Goal: Information Seeking & Learning: Find contact information

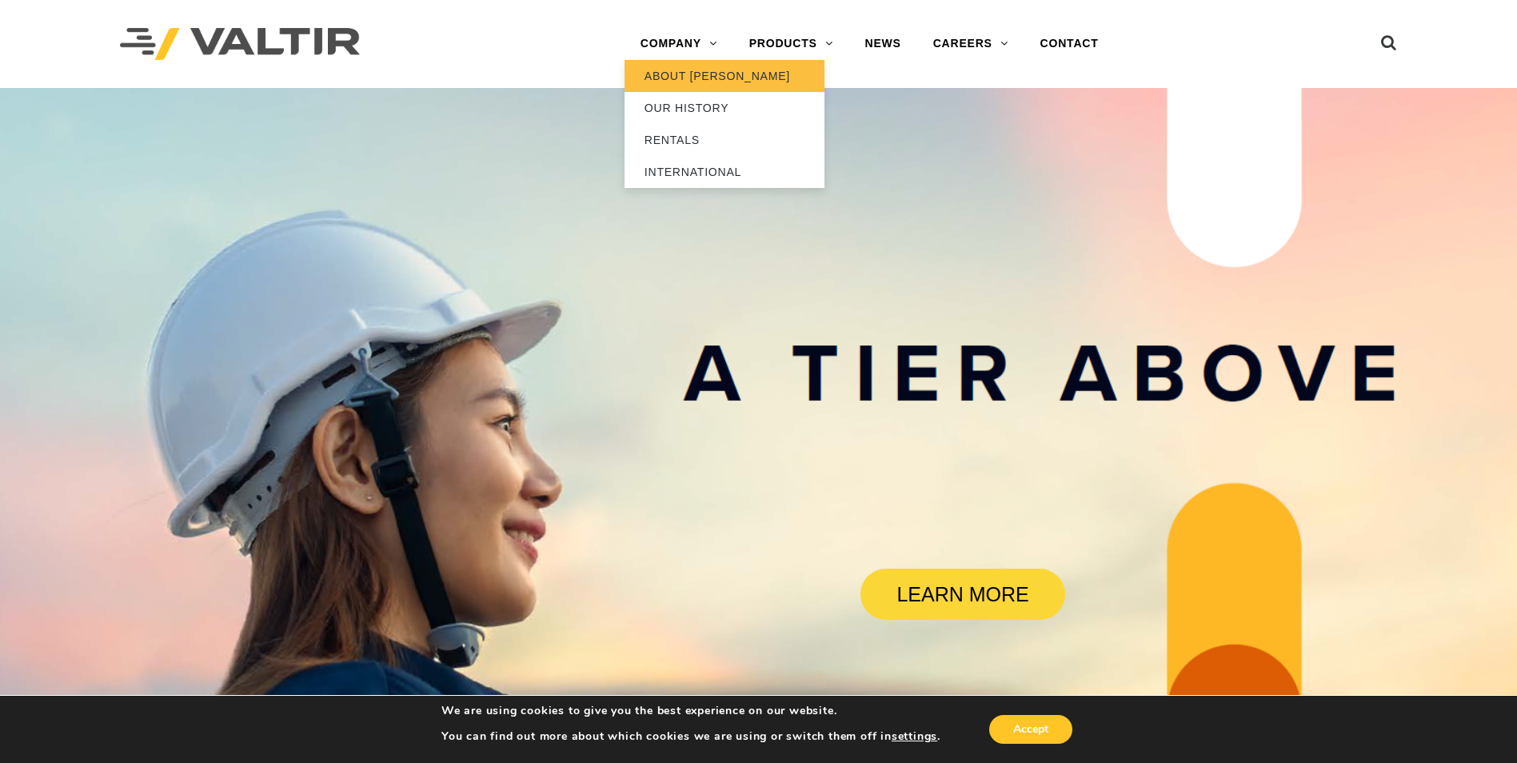
click at [693, 77] on link "ABOUT [PERSON_NAME]" at bounding box center [725, 76] width 200 height 32
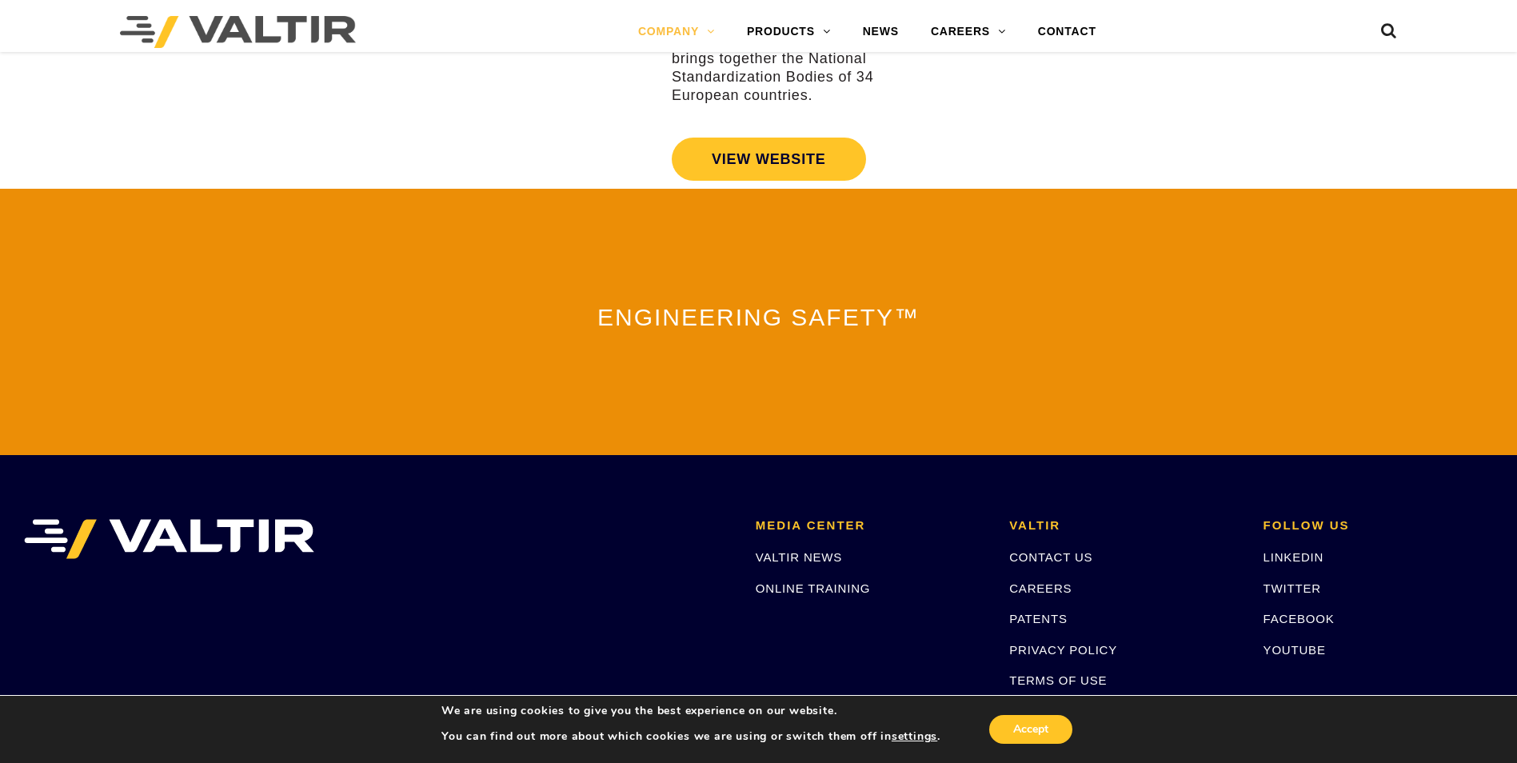
scroll to position [3507, 0]
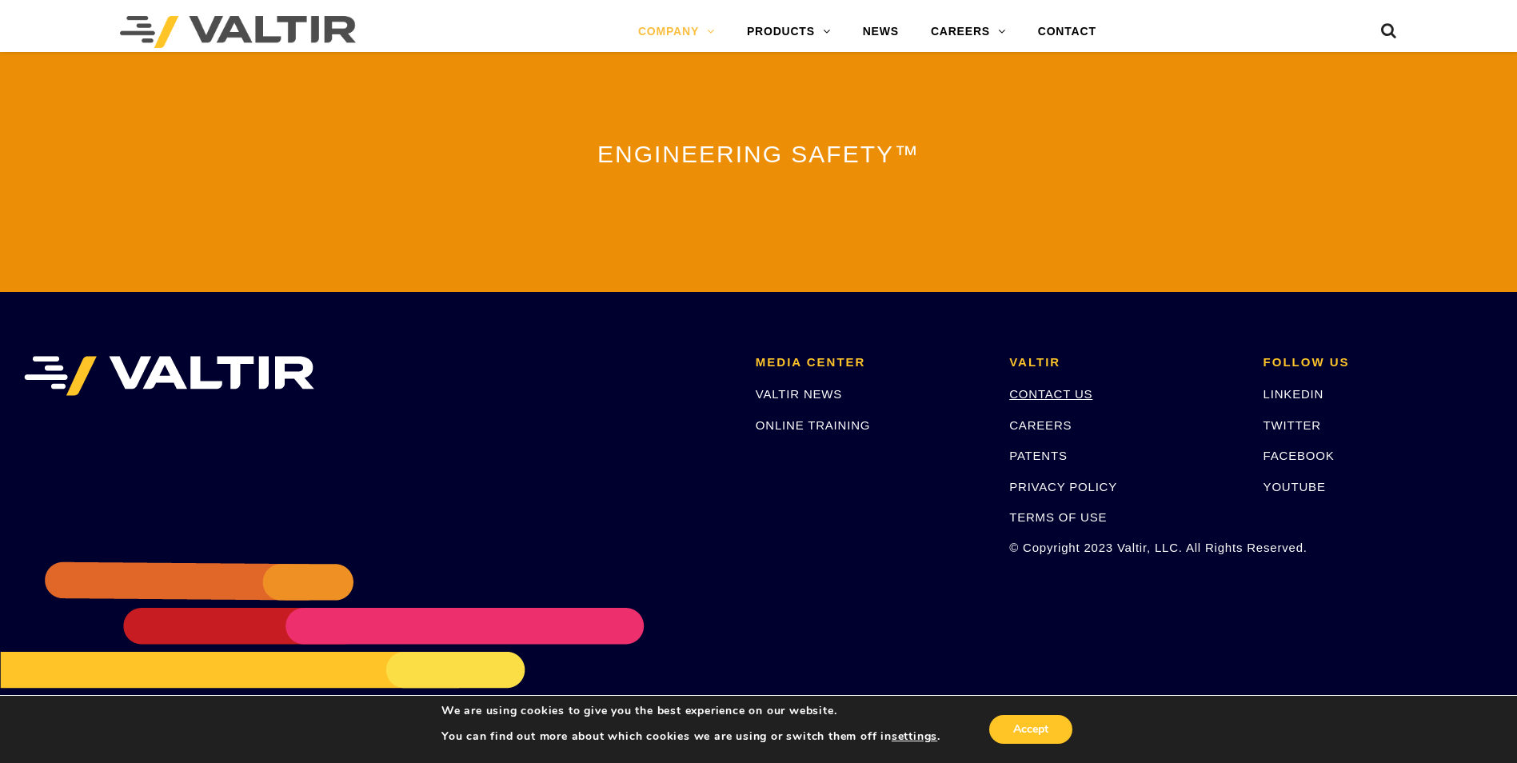
click at [1048, 387] on link "CONTACT US" at bounding box center [1050, 394] width 83 height 14
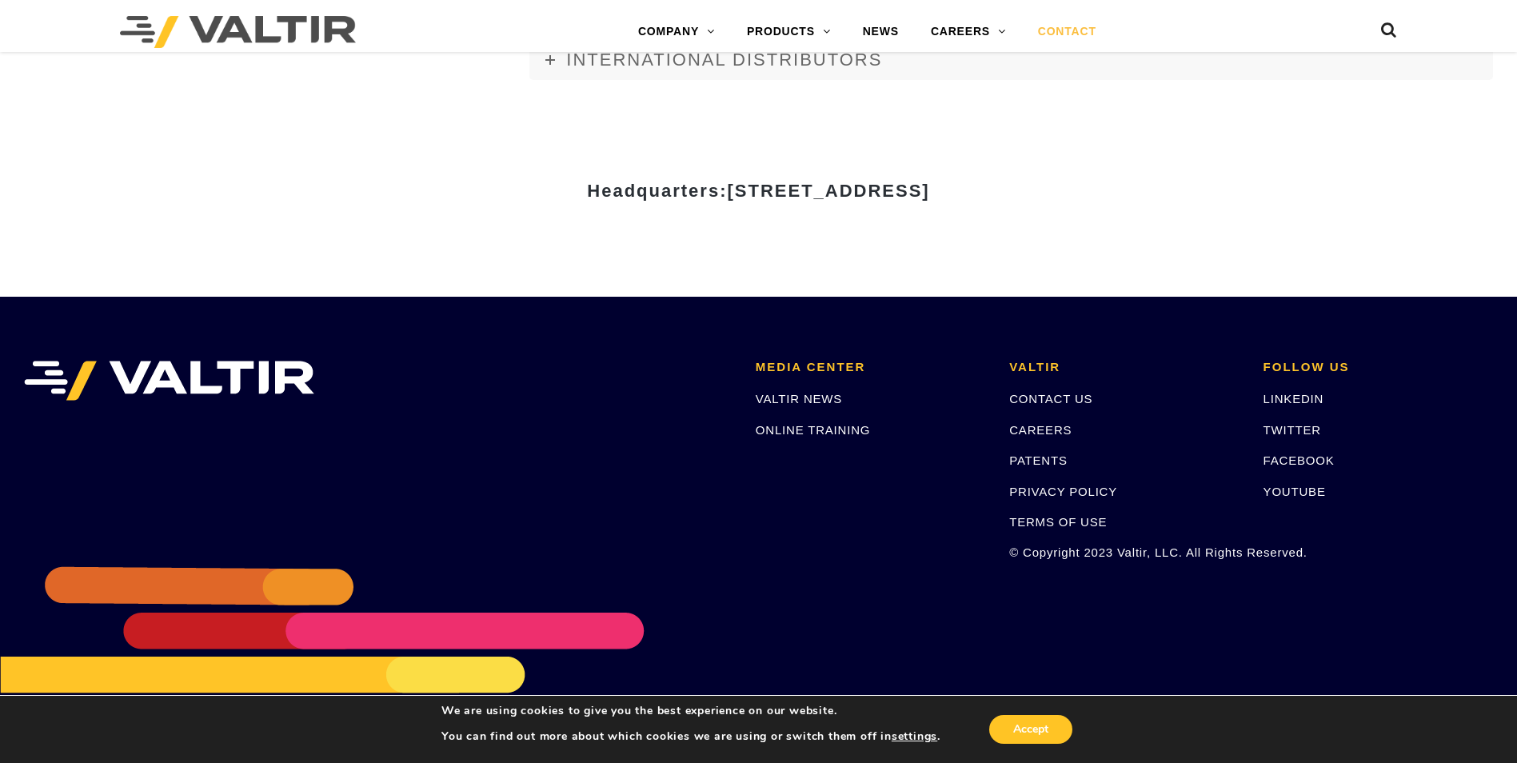
scroll to position [2190, 0]
